Goal: Browse casually: Explore the website without a specific task or goal

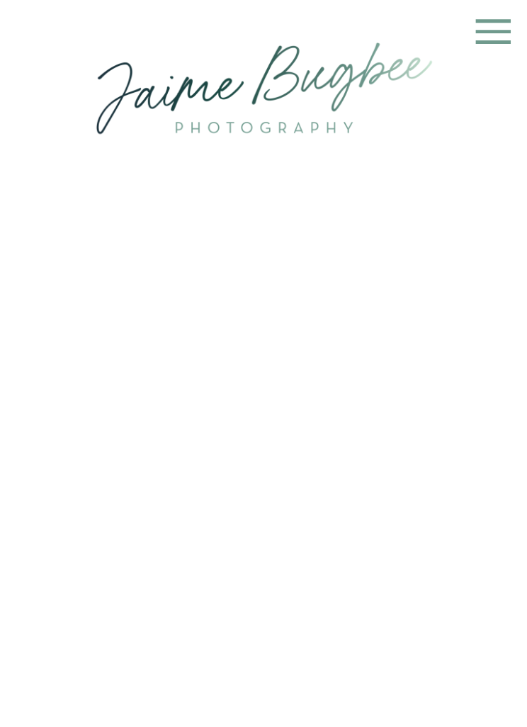
scroll to position [1, 0]
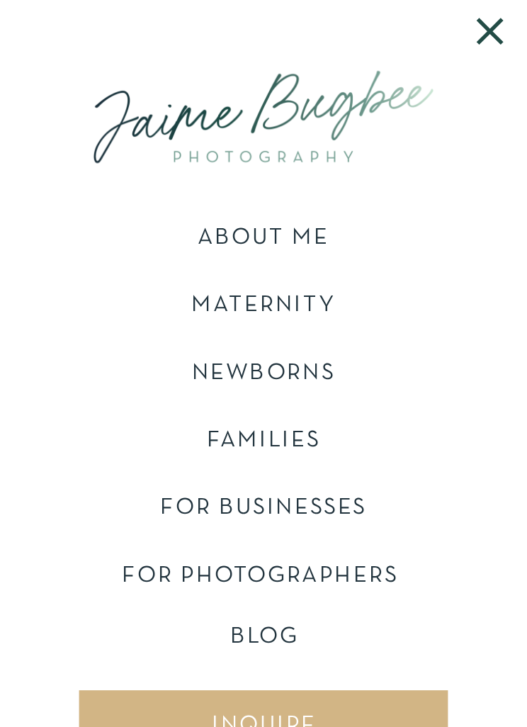
click at [293, 627] on nav "Blog" at bounding box center [264, 643] width 404 height 35
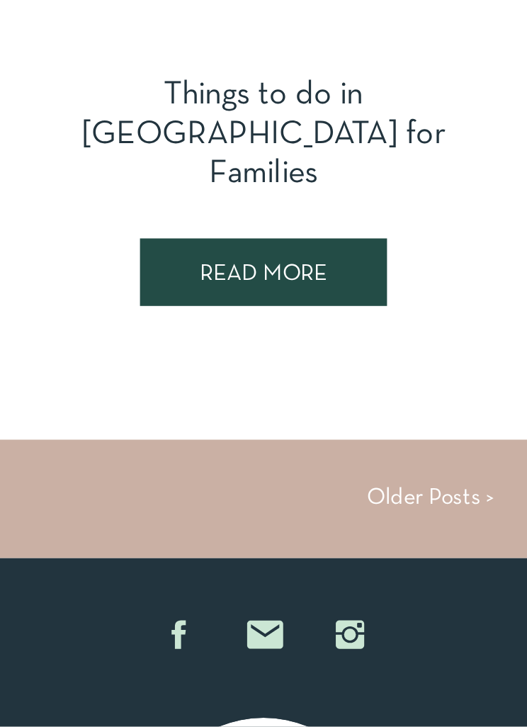
scroll to position [7975, 0]
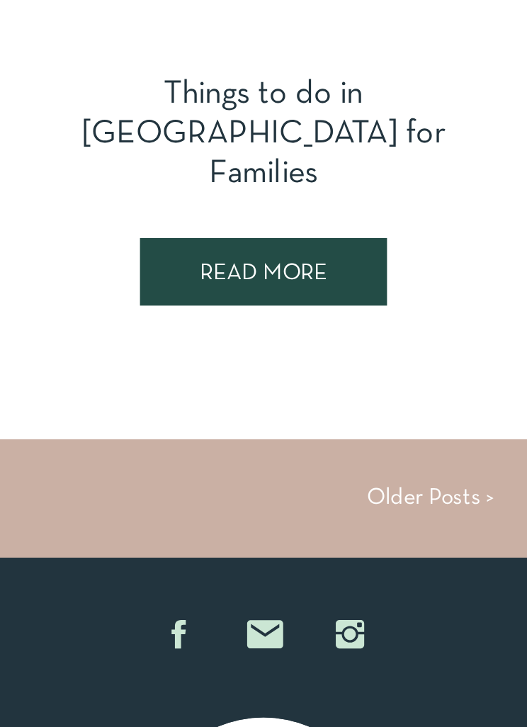
click at [445, 490] on link "Older Posts >" at bounding box center [430, 497] width 127 height 21
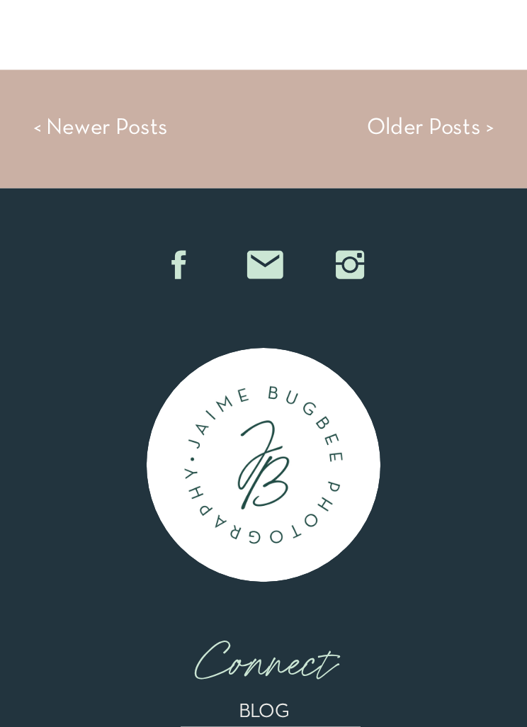
scroll to position [8343, 0]
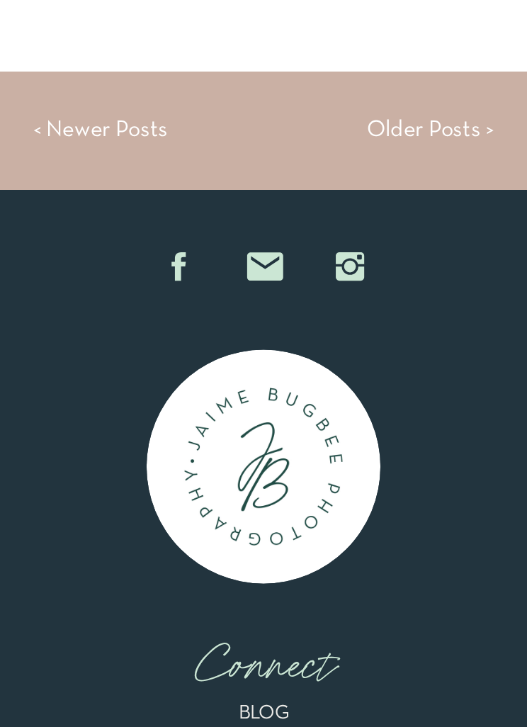
click at [465, 125] on link "Older Posts >" at bounding box center [430, 129] width 127 height 21
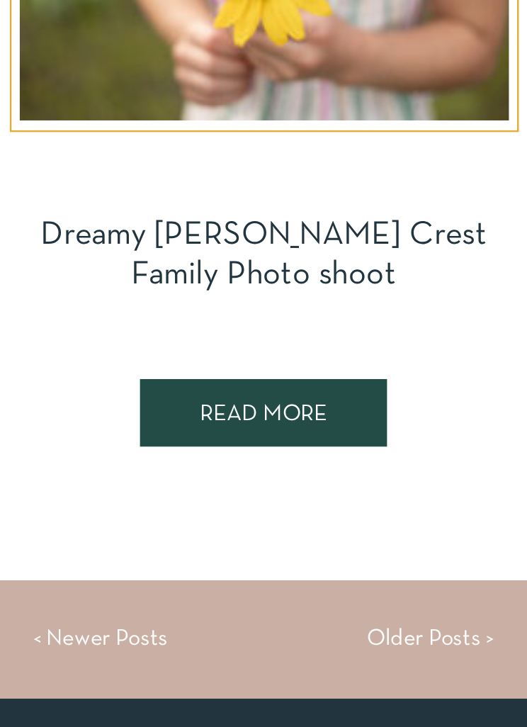
scroll to position [7982, 0]
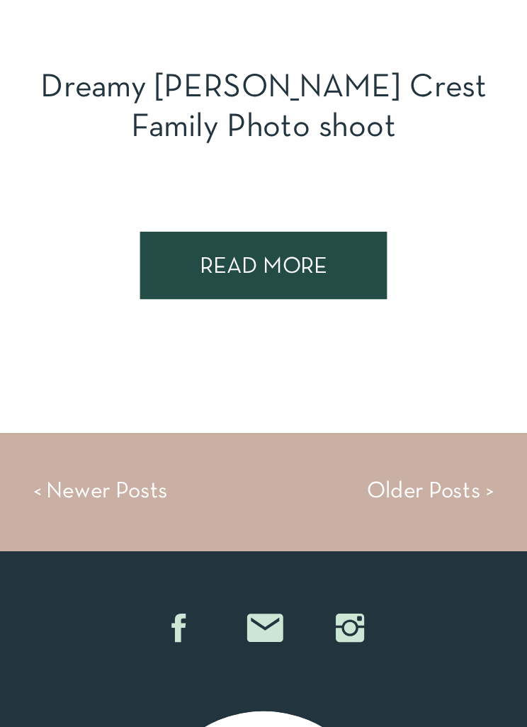
click at [402, 499] on link "Older Posts >" at bounding box center [430, 490] width 127 height 21
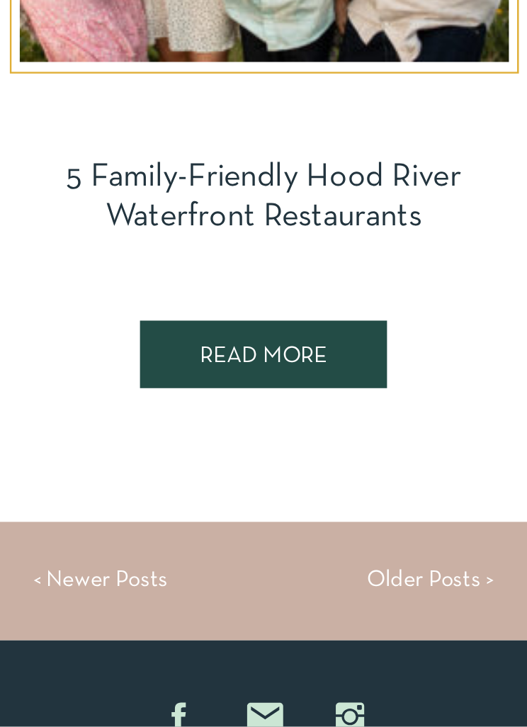
scroll to position [7900, 0]
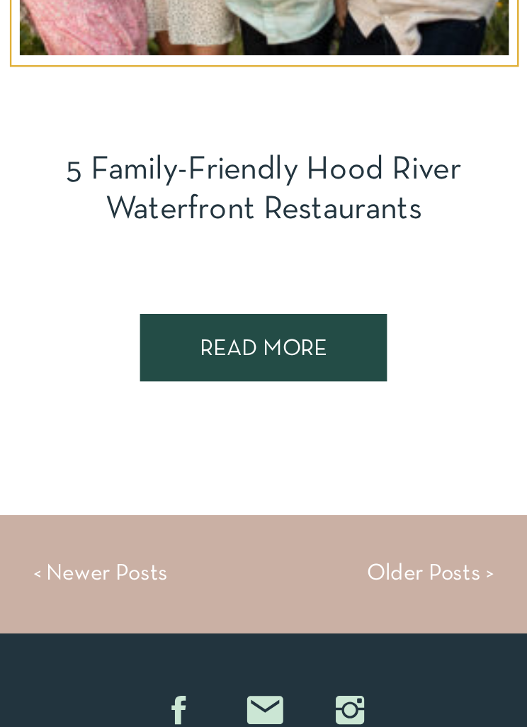
click at [405, 576] on link "Older Posts >" at bounding box center [430, 572] width 127 height 21
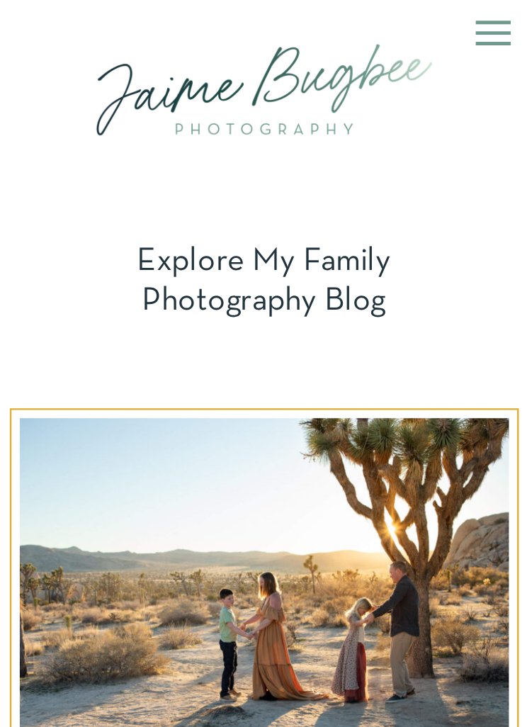
scroll to position [7945, 0]
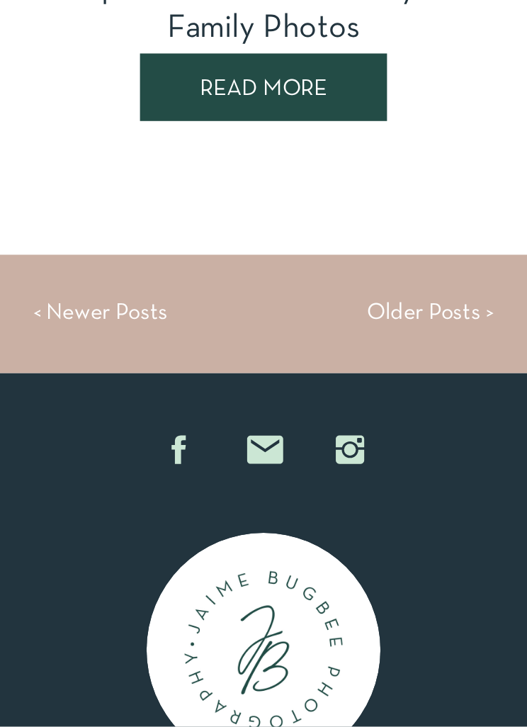
scroll to position [8160, 0]
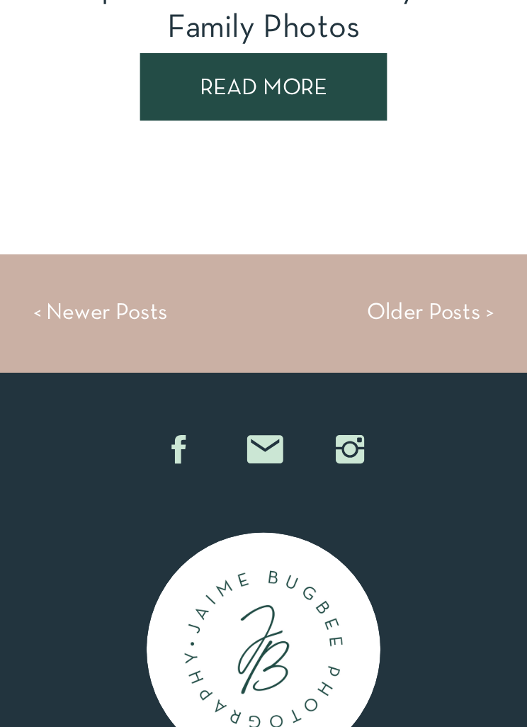
click at [62, 321] on link "< Newer Posts" at bounding box center [100, 312] width 135 height 21
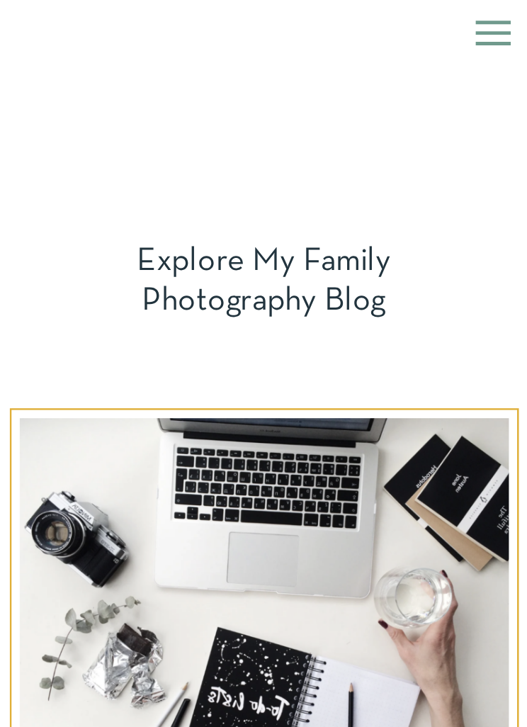
scroll to position [8027, 0]
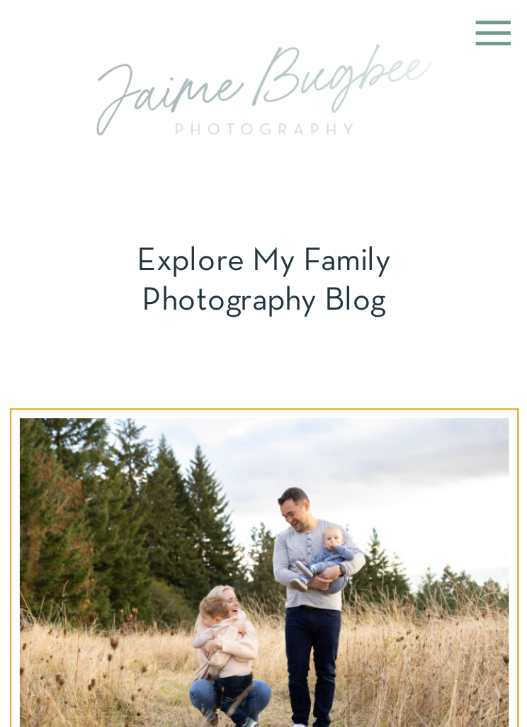
scroll to position [8388, 0]
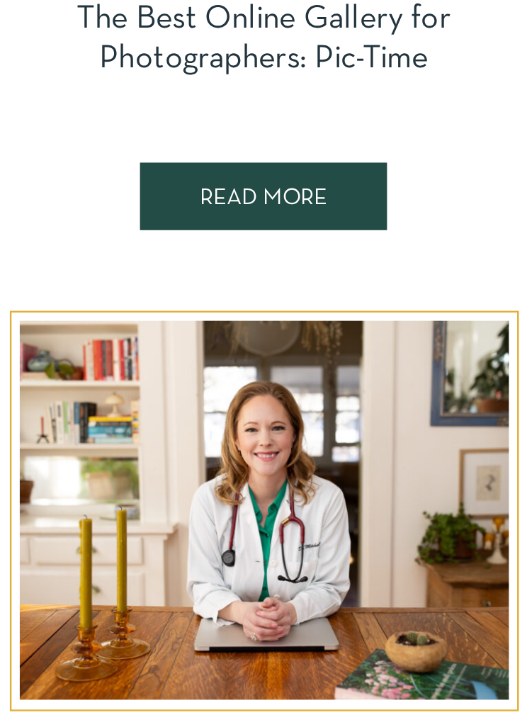
scroll to position [893, 0]
click at [148, 55] on link "The Best Online Gallery for Photographers: Pic-Time" at bounding box center [263, 38] width 374 height 69
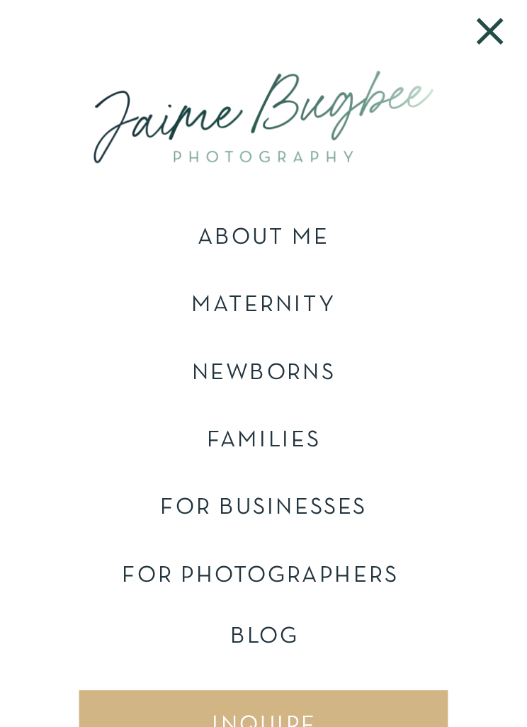
click at [357, 565] on p "FOR PHOTOGRAPHERS" at bounding box center [265, 584] width 287 height 41
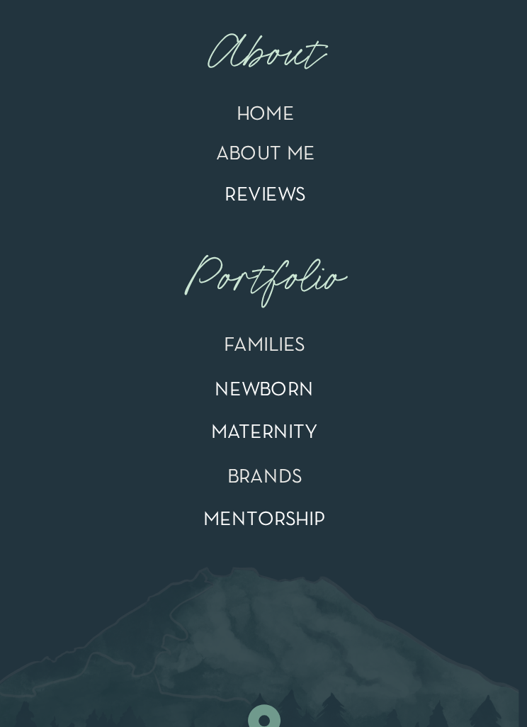
scroll to position [12958, 0]
click at [296, 285] on nav "Portfolio" at bounding box center [264, 277] width 209 height 52
click at [285, 346] on p "FAMILIES" at bounding box center [264, 349] width 416 height 31
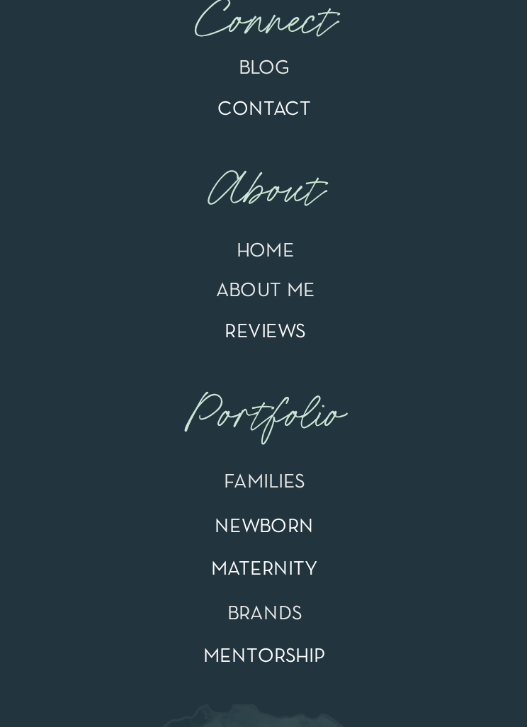
scroll to position [20746, 0]
click at [305, 426] on nav "Portfolio" at bounding box center [264, 414] width 209 height 52
click at [293, 482] on p "FAMILIES" at bounding box center [264, 486] width 416 height 31
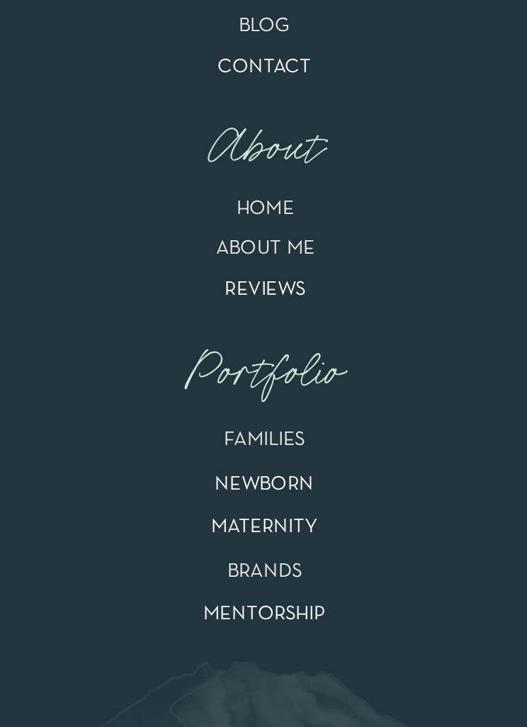
scroll to position [20792, 0]
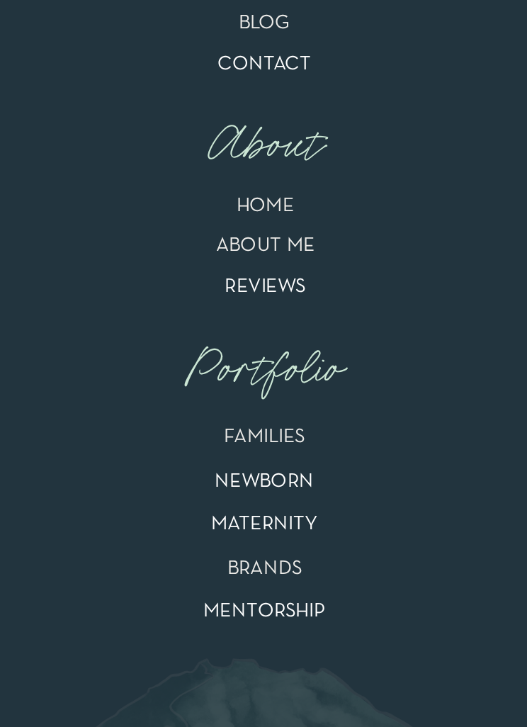
click at [276, 440] on p "FAMILIES" at bounding box center [264, 441] width 416 height 31
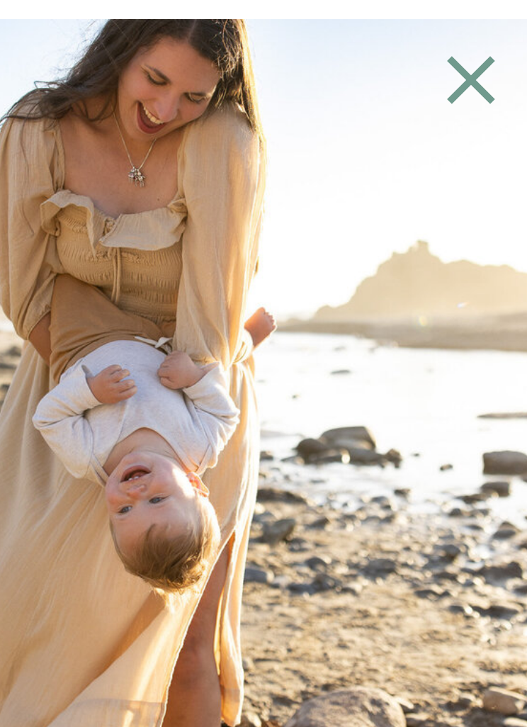
scroll to position [12482, 0]
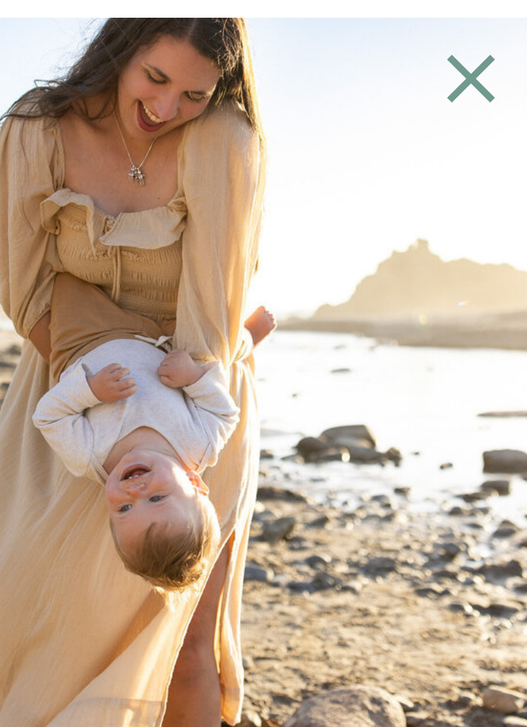
click at [90, 546] on img at bounding box center [264, 400] width 1146 height 764
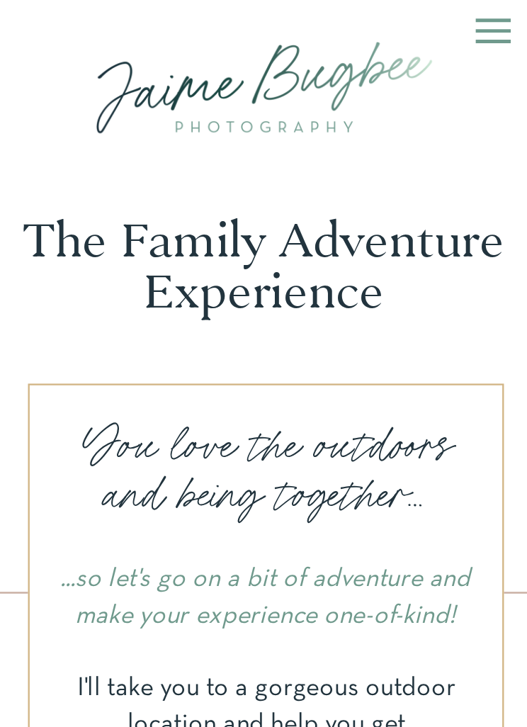
scroll to position [1, 0]
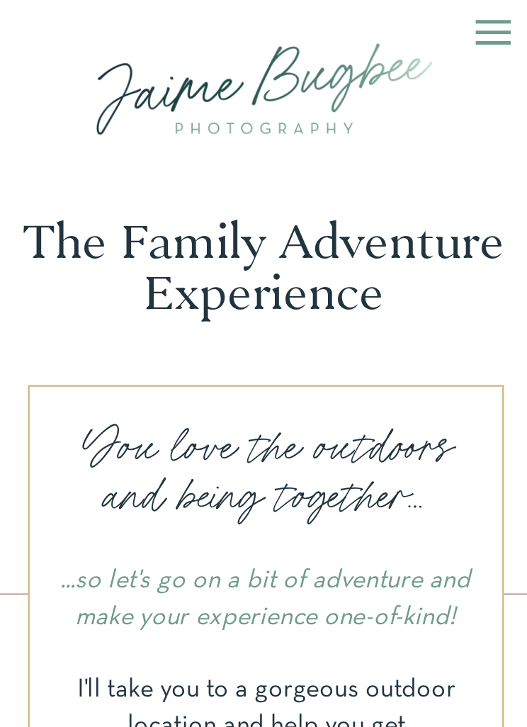
click at [218, 118] on div at bounding box center [264, 88] width 414 height 169
click at [225, 114] on div at bounding box center [264, 88] width 414 height 169
